Goal: Transaction & Acquisition: Purchase product/service

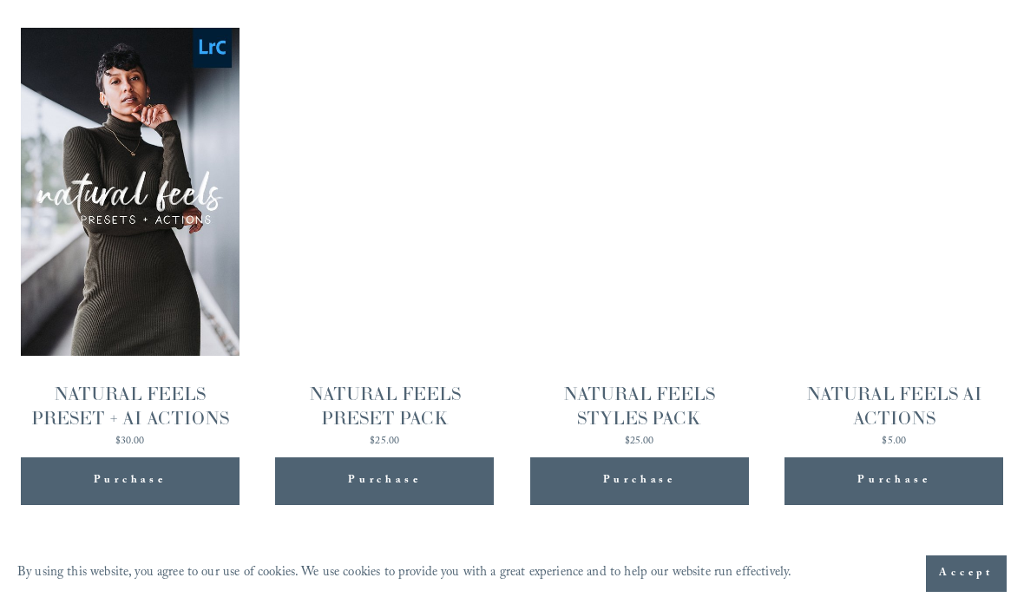
scroll to position [1618, 0]
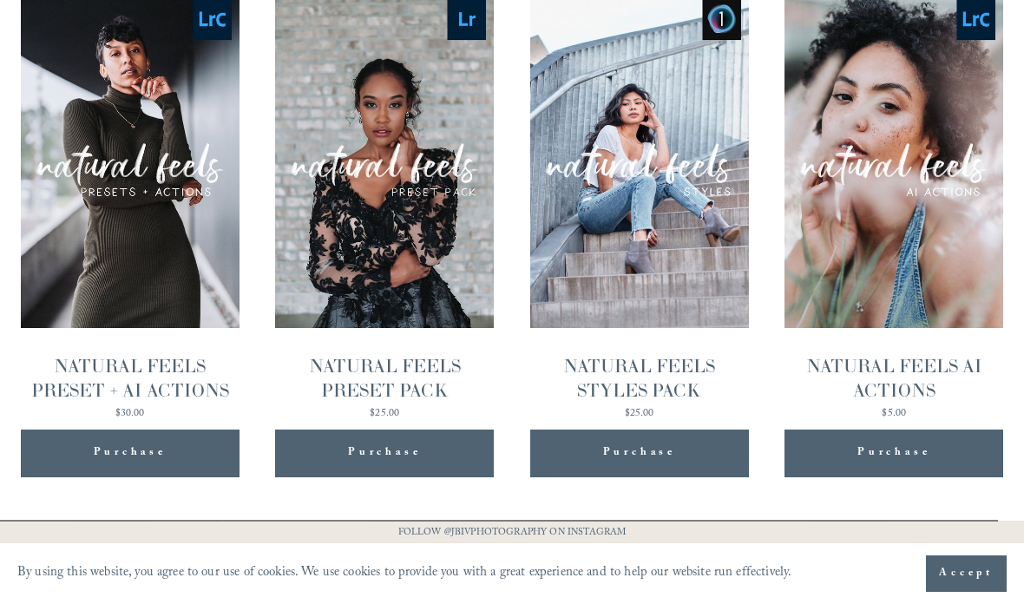
click at [437, 239] on img "NATURAL FEELS PRESET PACK" at bounding box center [384, 164] width 219 height 328
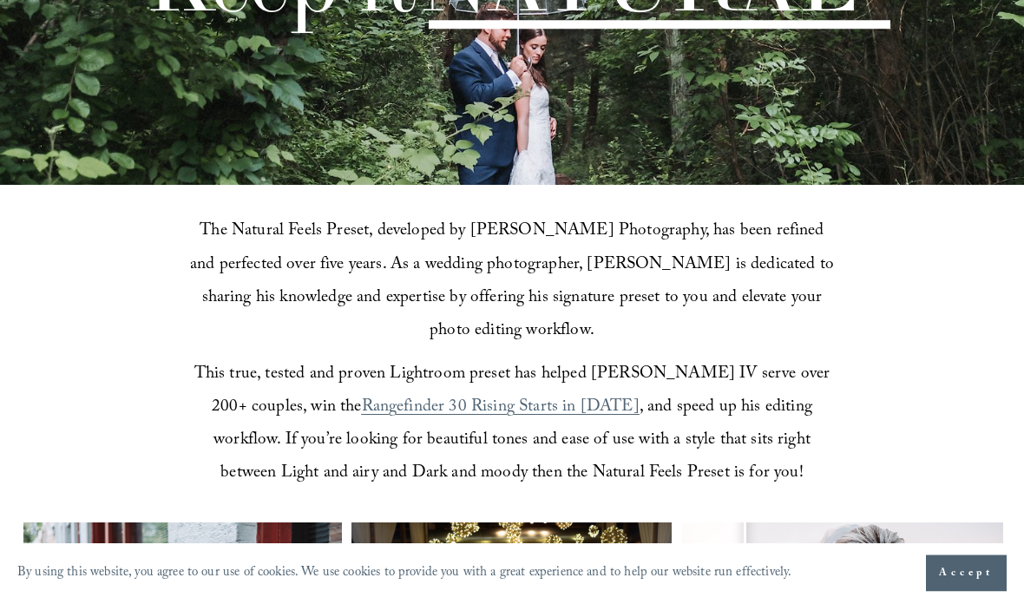
scroll to position [0, 0]
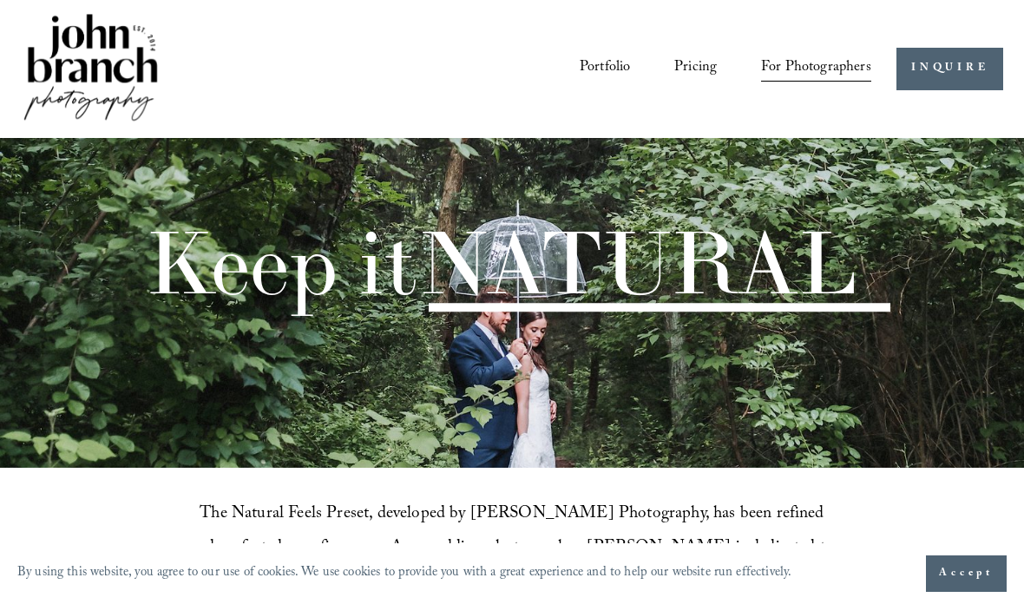
click at [612, 69] on link "Portfolio" at bounding box center [605, 68] width 50 height 31
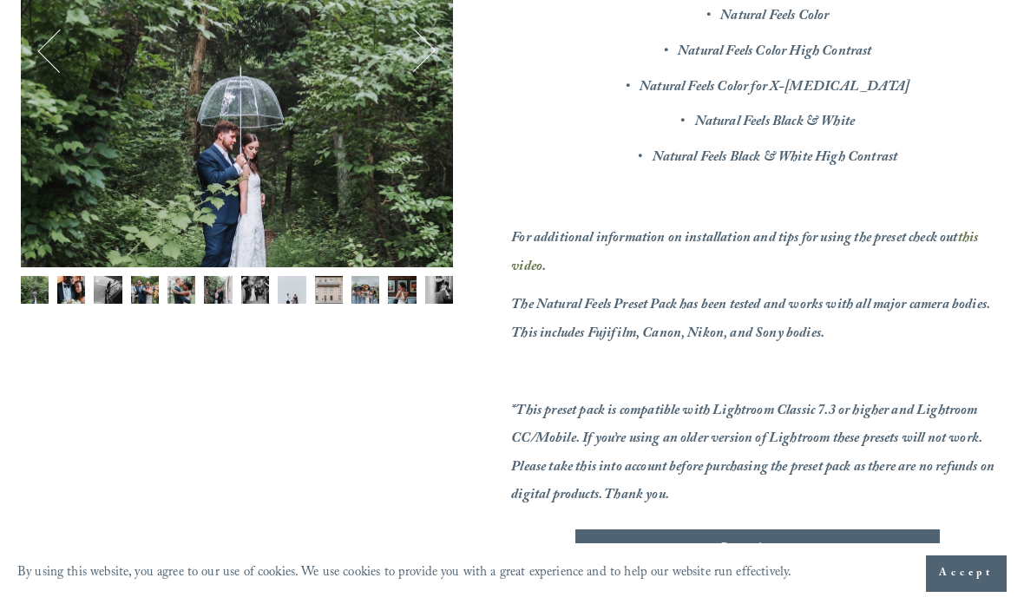
scroll to position [368, 0]
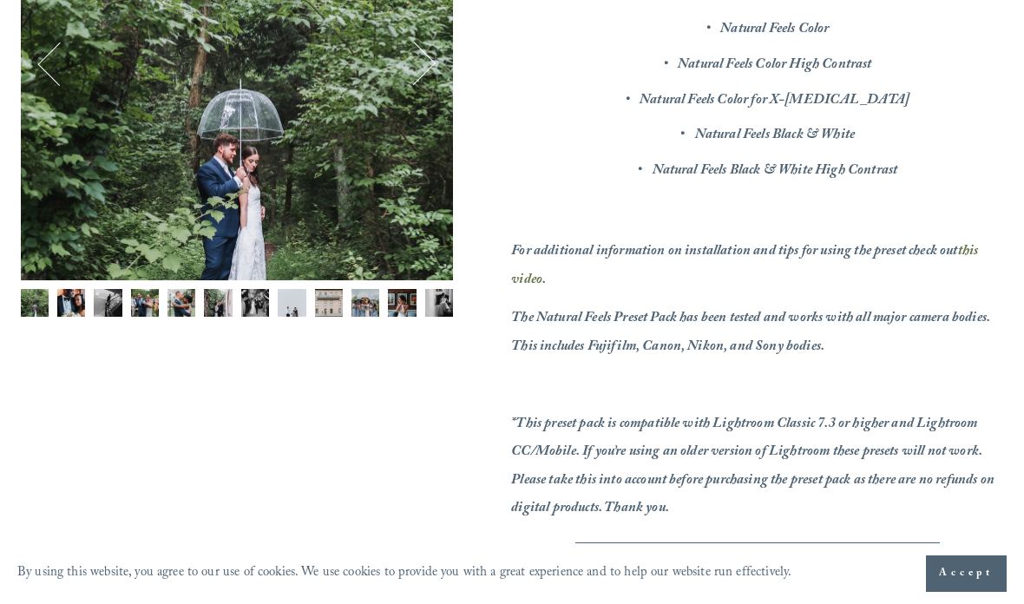
click at [929, 240] on em "For additional information on installation and tips for using the preset check …" at bounding box center [734, 251] width 446 height 23
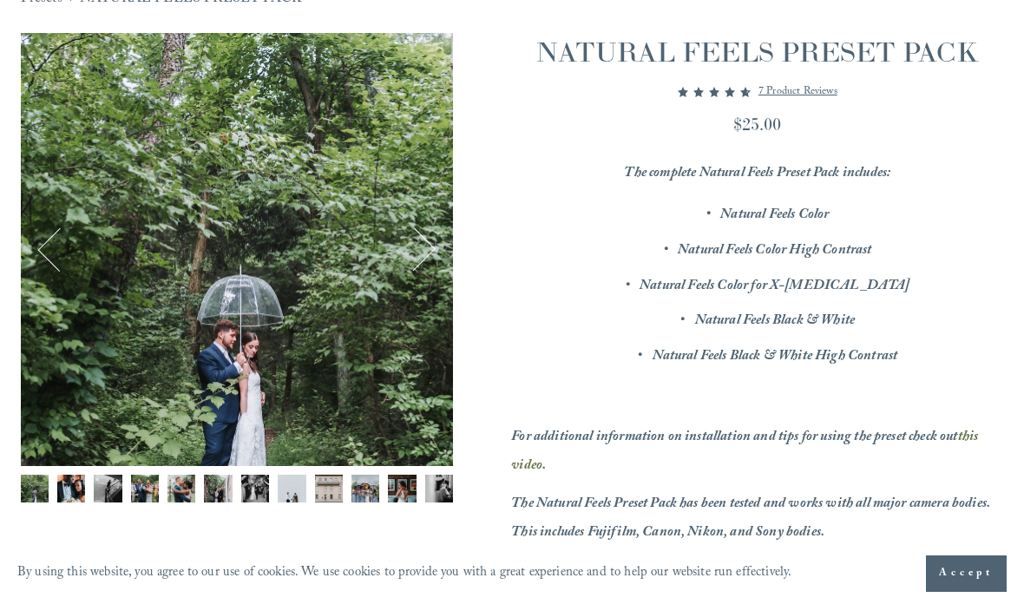
scroll to position [175, 0]
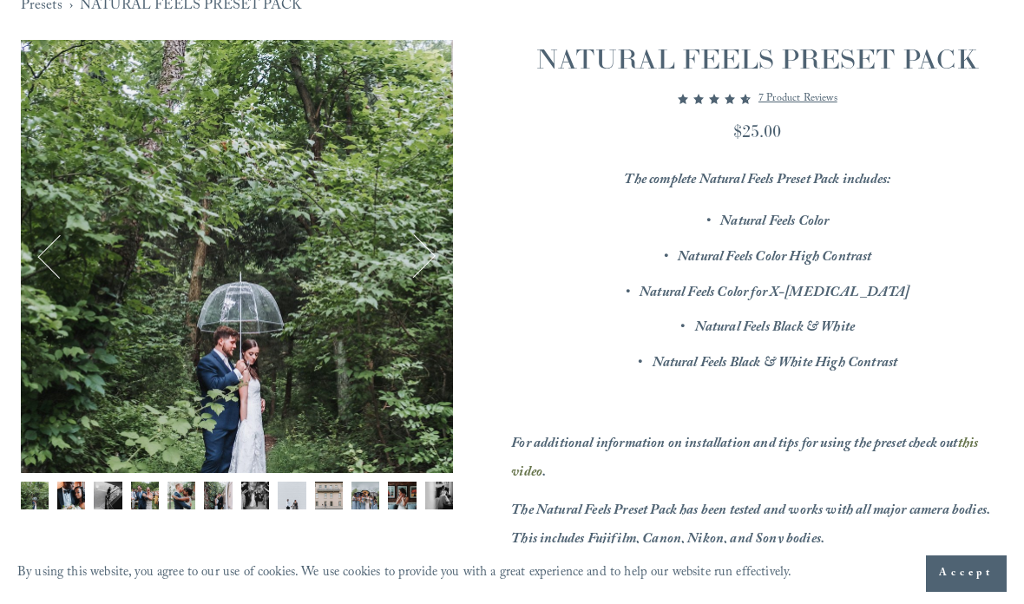
click at [411, 261] on button "Next" at bounding box center [414, 257] width 48 height 48
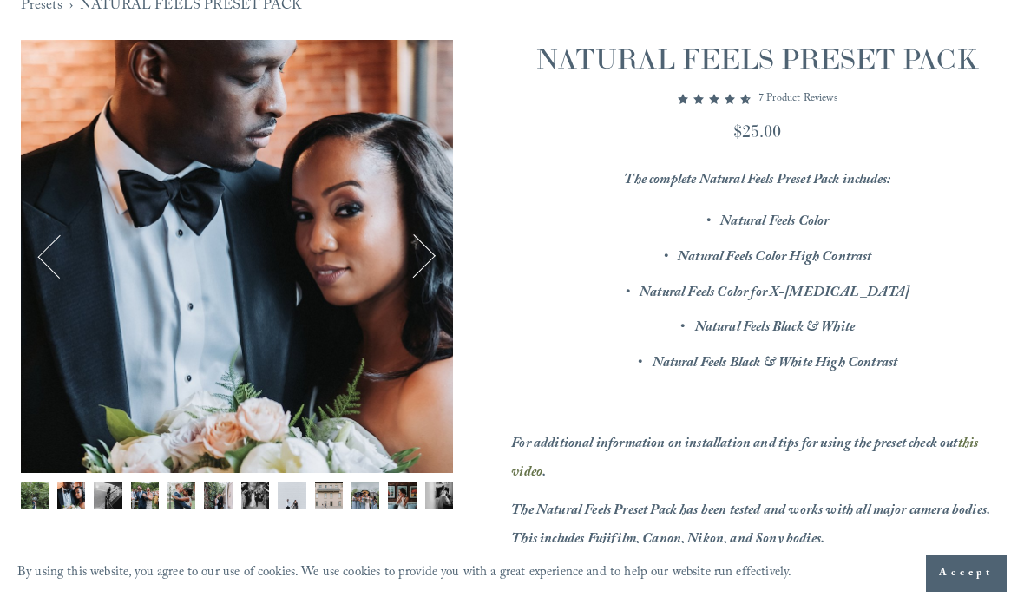
click at [426, 261] on button "Next" at bounding box center [414, 257] width 48 height 48
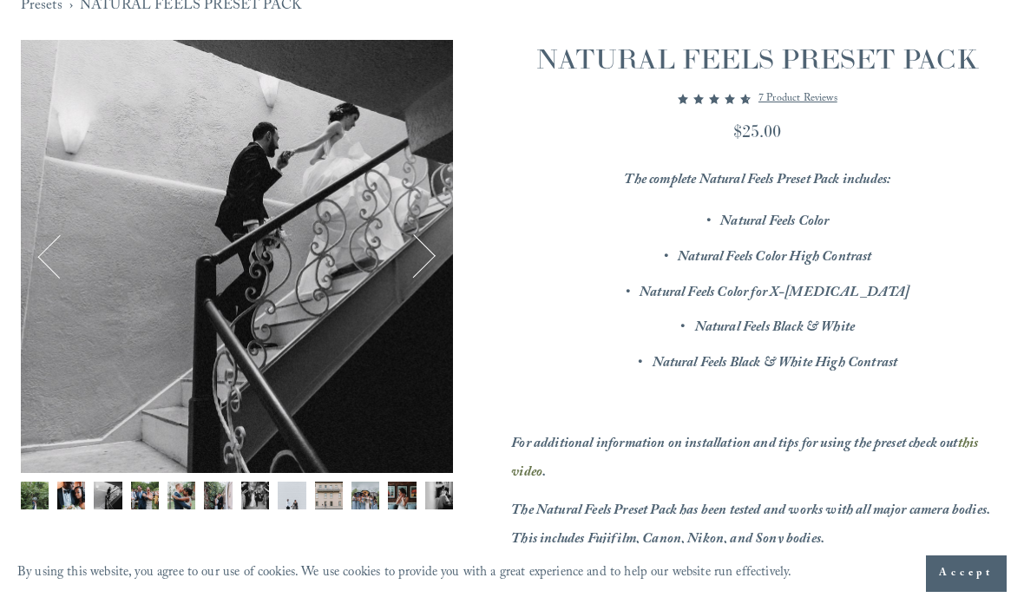
click at [422, 252] on button "Next" at bounding box center [414, 257] width 48 height 48
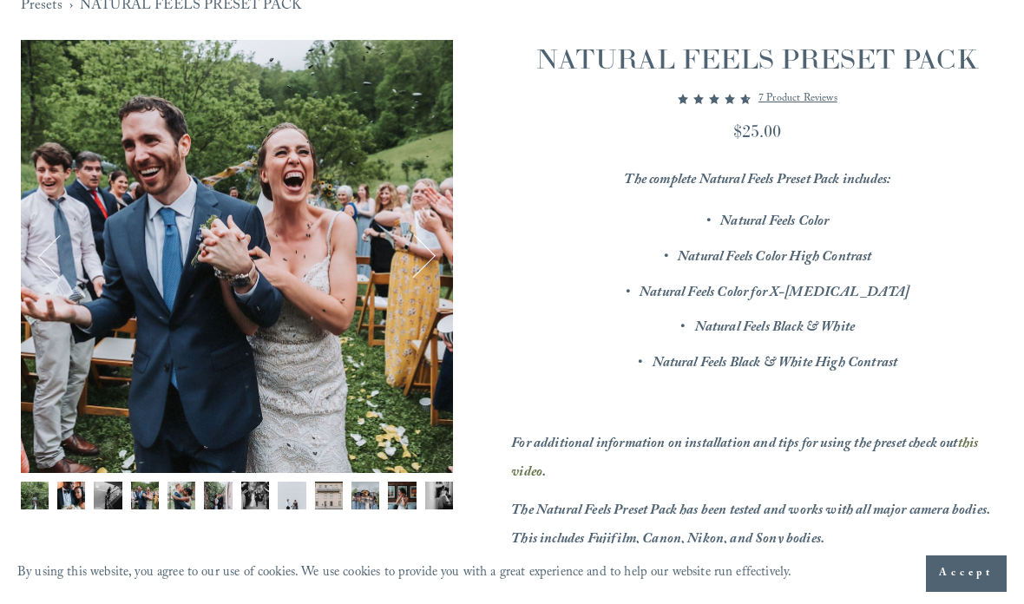
click at [429, 257] on button "Next" at bounding box center [414, 257] width 48 height 48
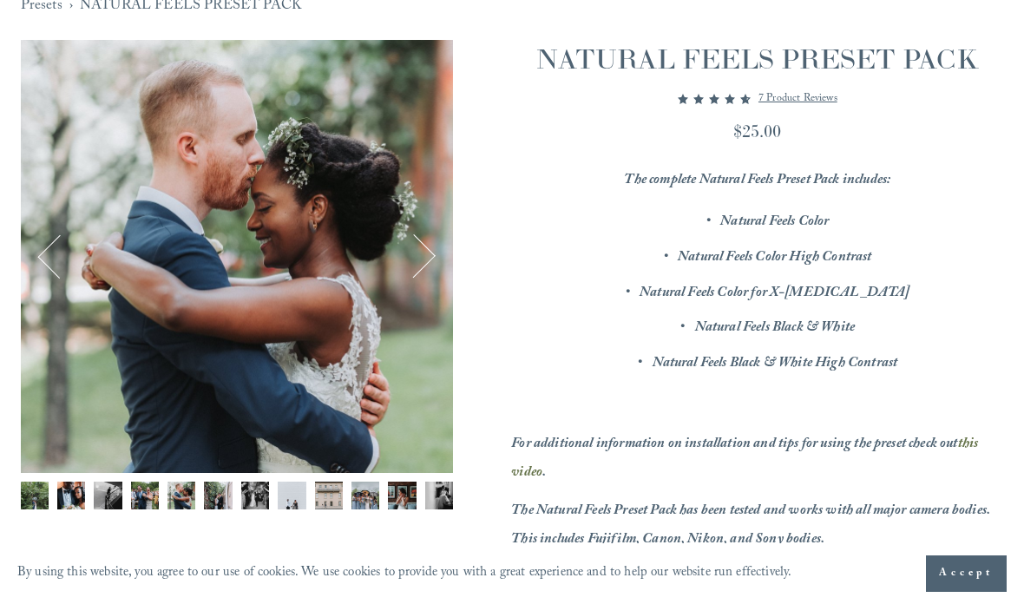
click at [423, 254] on button "Next" at bounding box center [414, 257] width 48 height 48
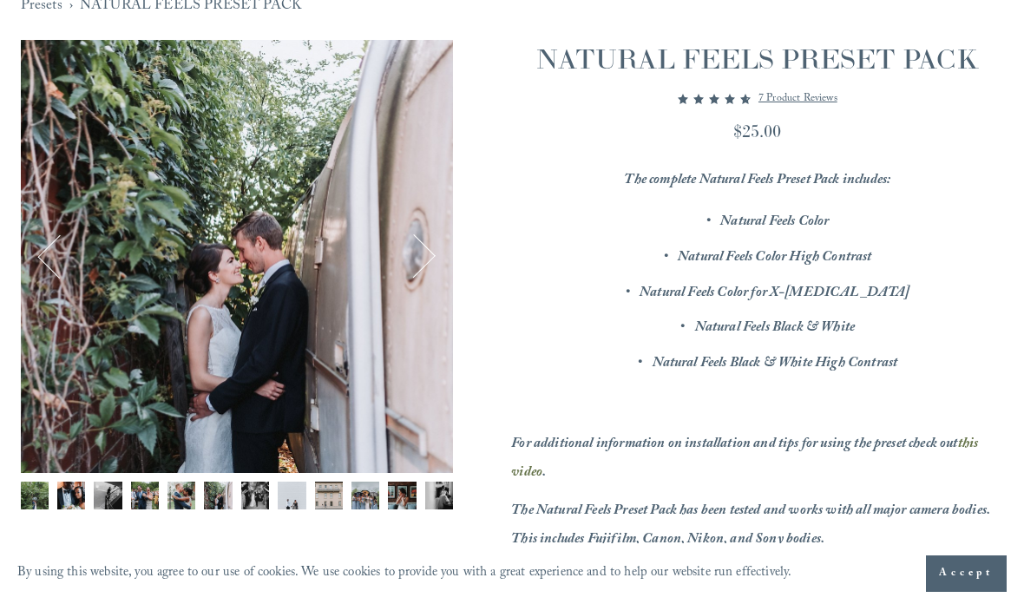
click at [424, 251] on button "Next" at bounding box center [414, 257] width 48 height 48
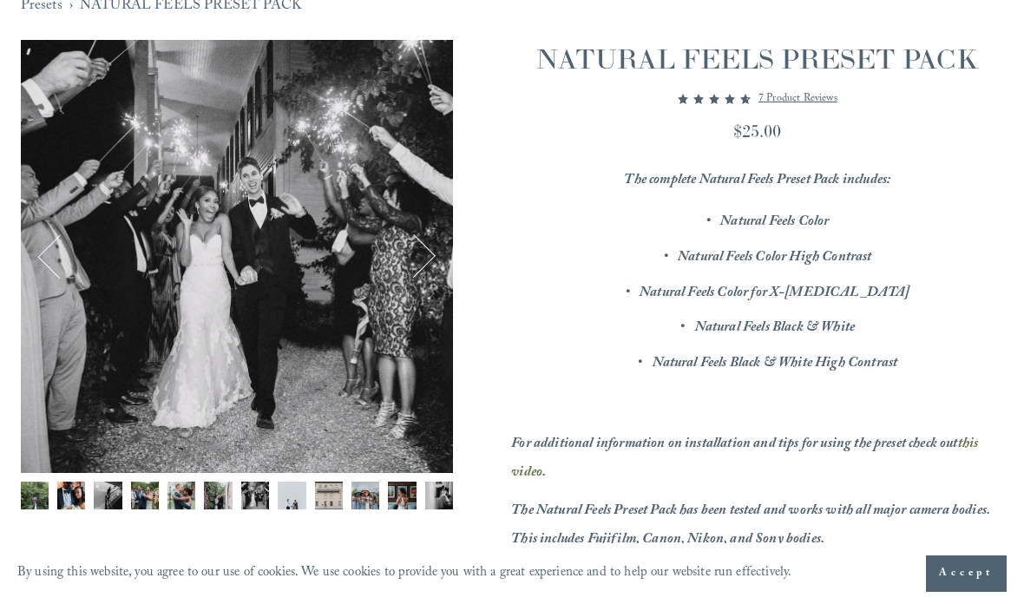
click at [424, 254] on button "Next" at bounding box center [414, 257] width 48 height 48
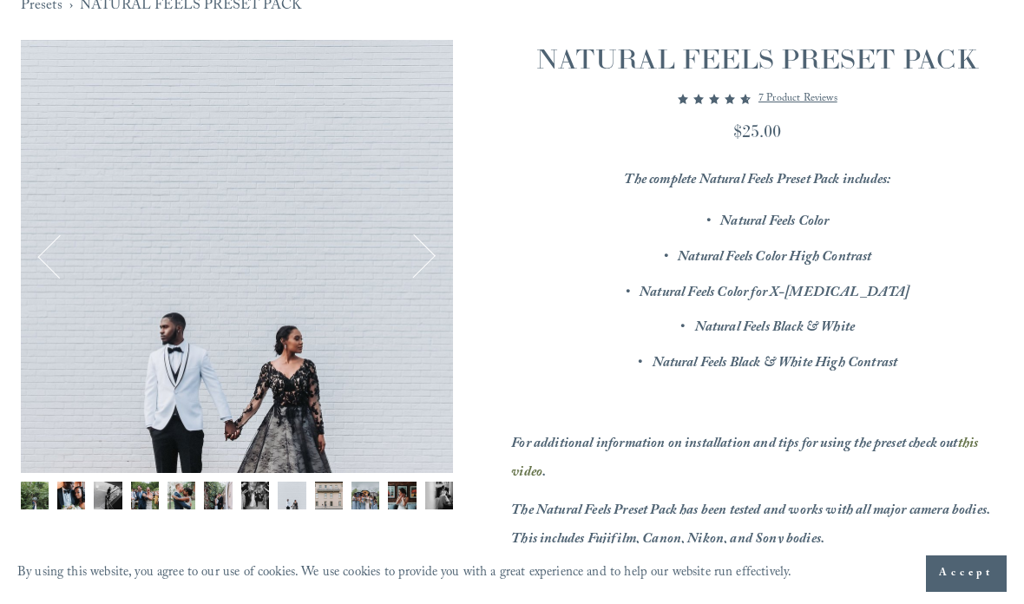
click at [431, 256] on button "Next" at bounding box center [414, 257] width 48 height 48
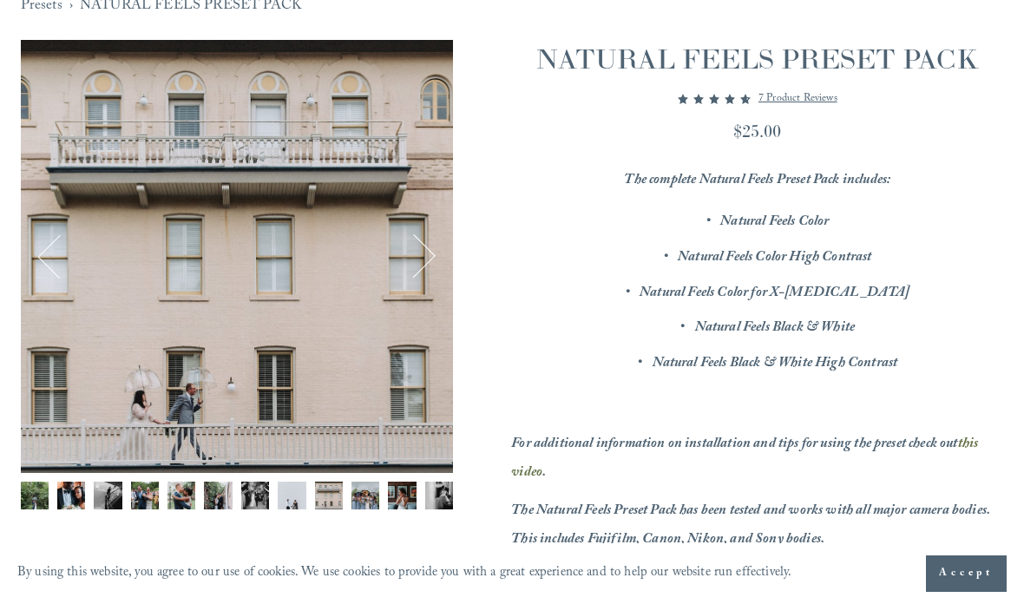
click at [430, 267] on button "Next" at bounding box center [414, 257] width 48 height 48
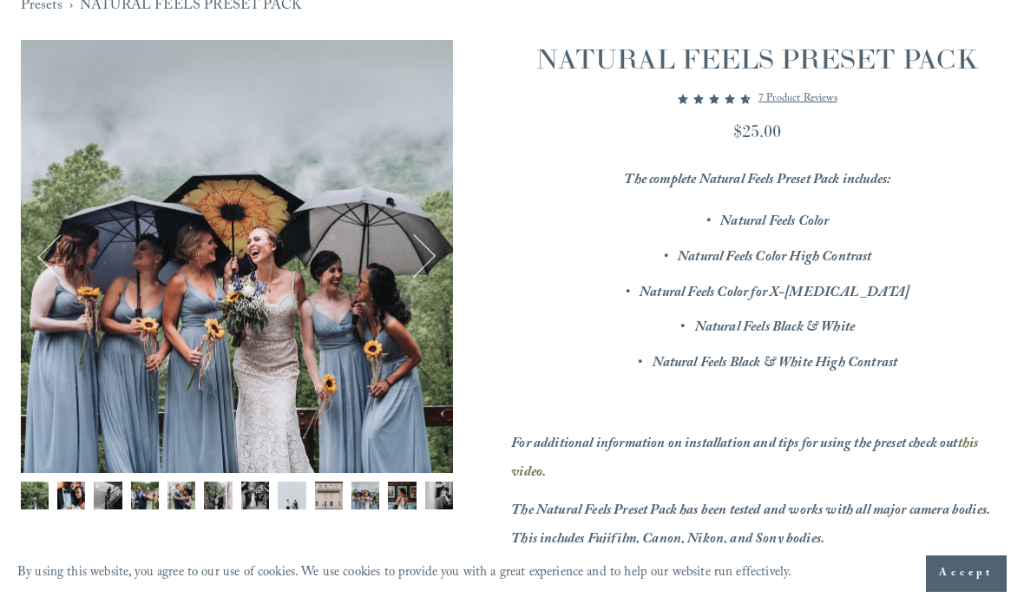
click at [433, 252] on button "Next" at bounding box center [414, 257] width 48 height 48
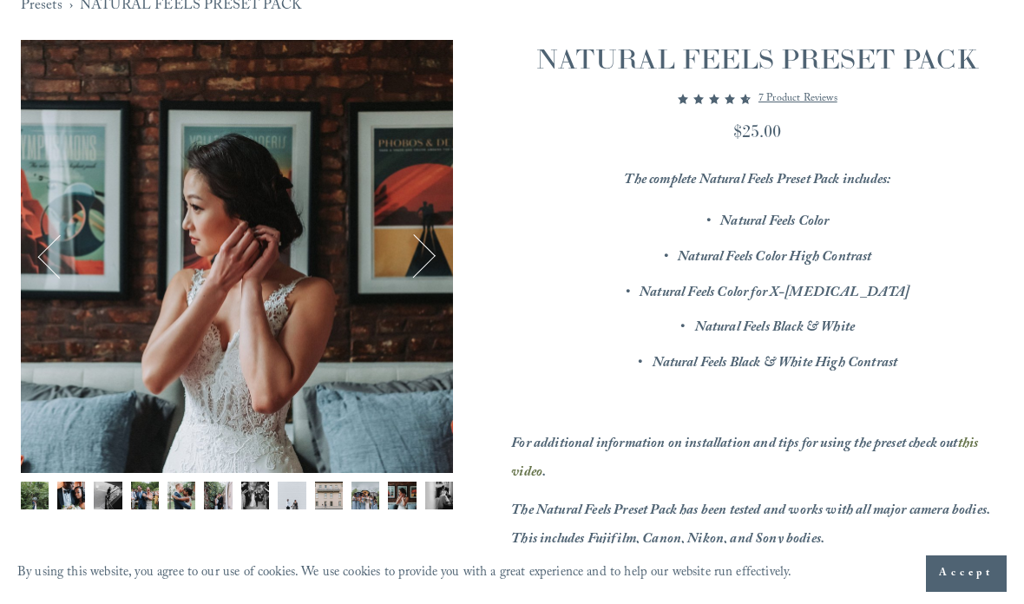
click at [429, 261] on button "Next" at bounding box center [414, 257] width 48 height 48
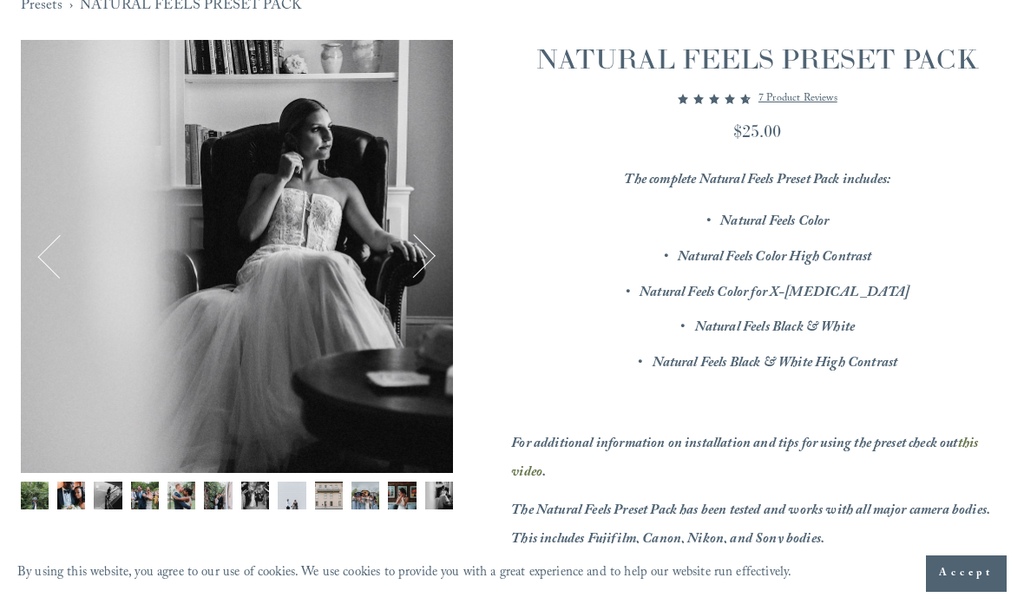
click at [436, 262] on button "Next" at bounding box center [414, 257] width 48 height 48
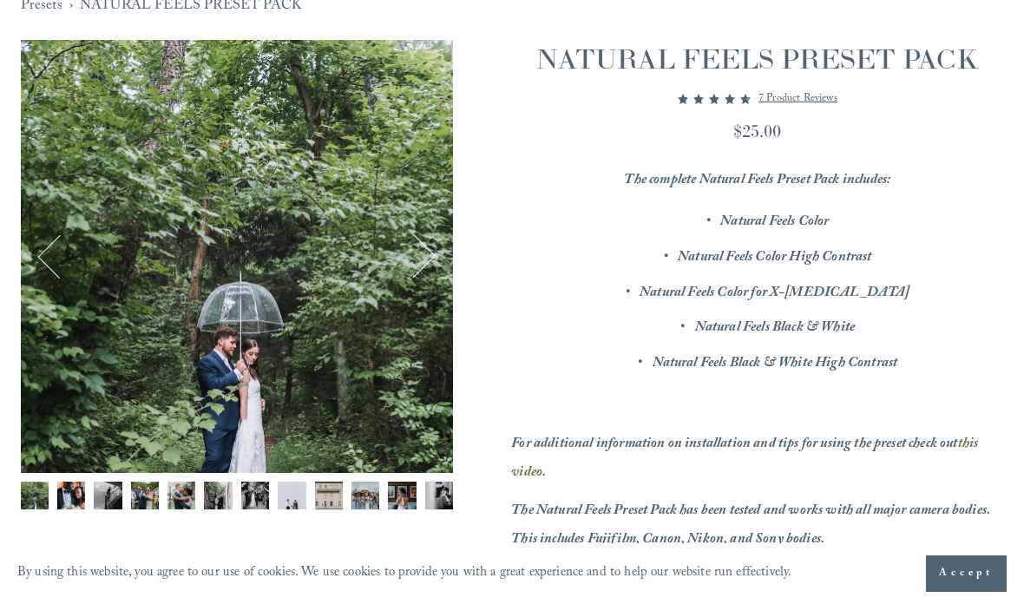
click at [426, 286] on div "Image 1 of 12" at bounding box center [237, 256] width 432 height 432
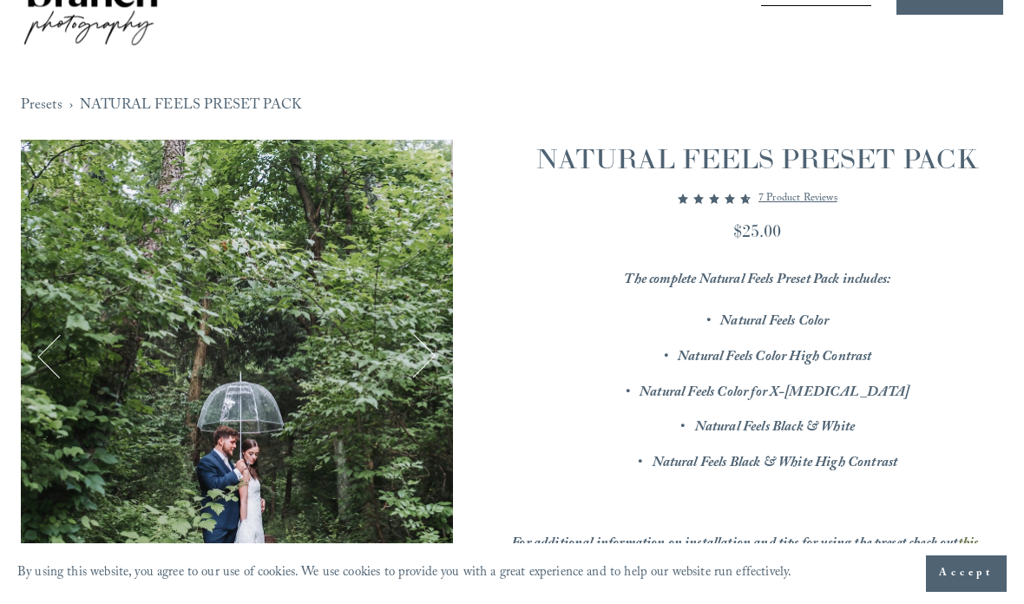
scroll to position [0, 0]
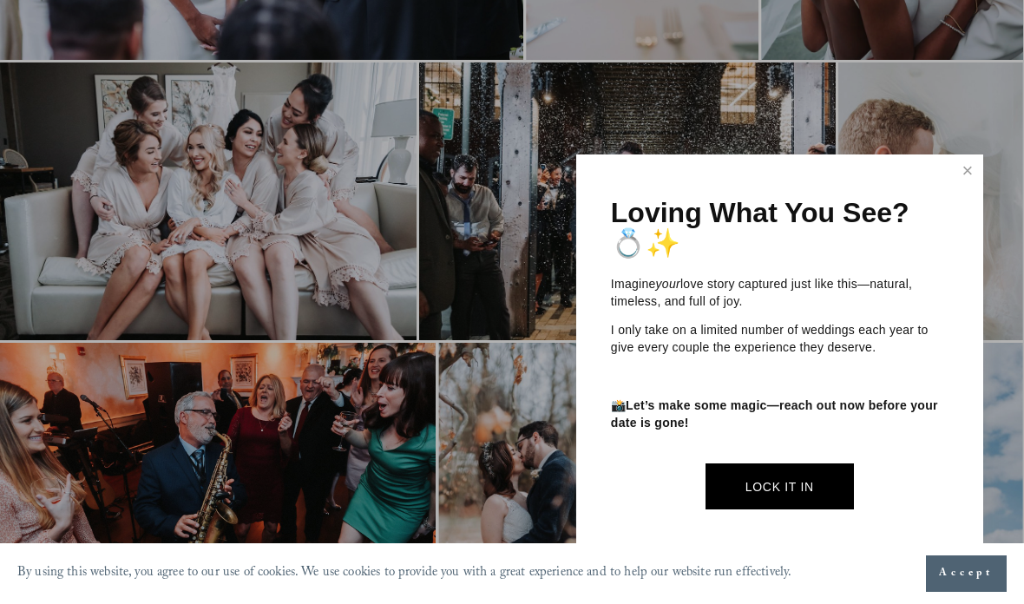
scroll to position [1272, 0]
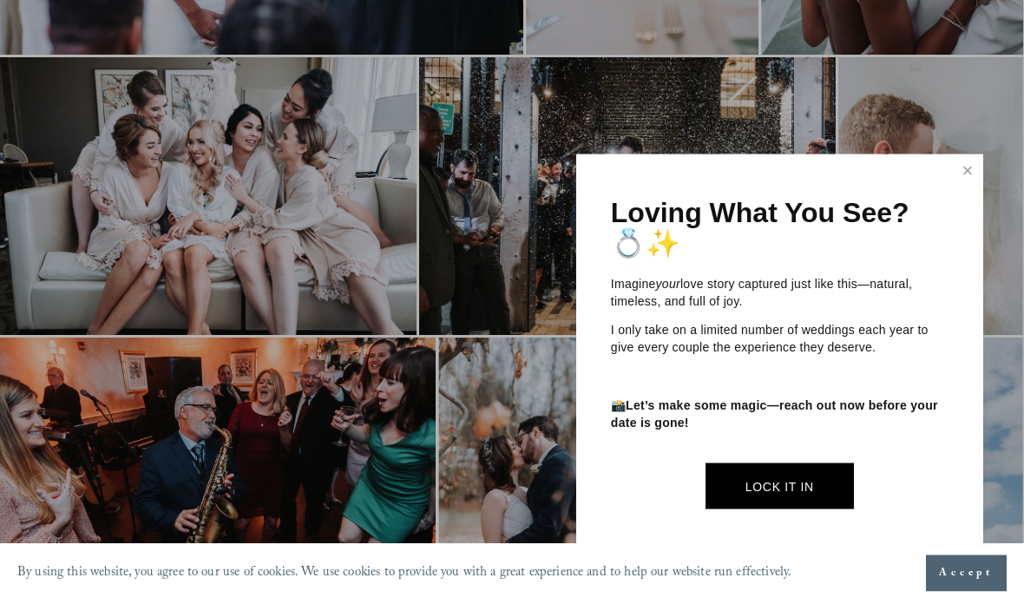
click at [961, 185] on link "Close" at bounding box center [967, 171] width 26 height 28
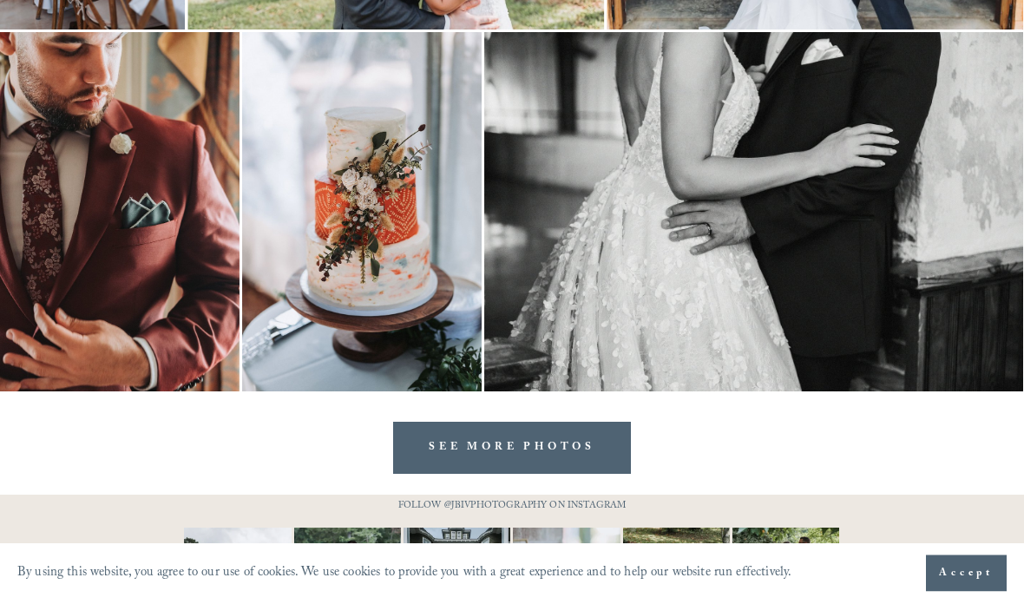
scroll to position [6482, 0]
